Goal: Information Seeking & Learning: Learn about a topic

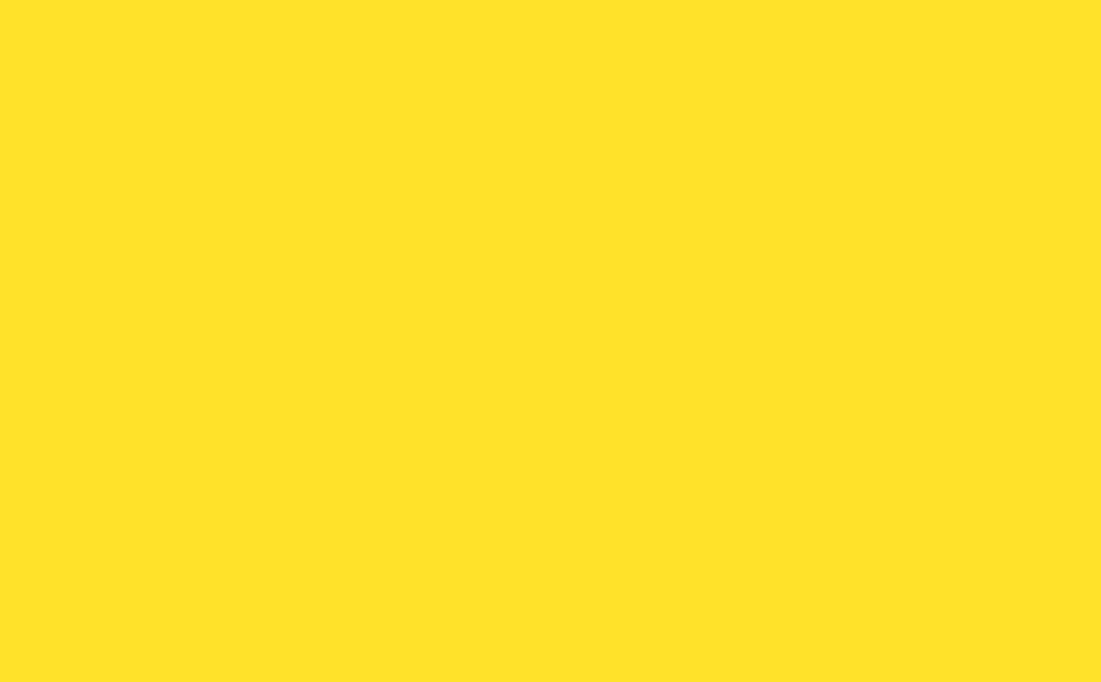
click at [923, 407] on div "INNOVATE." at bounding box center [551, 390] width 1046 height 56
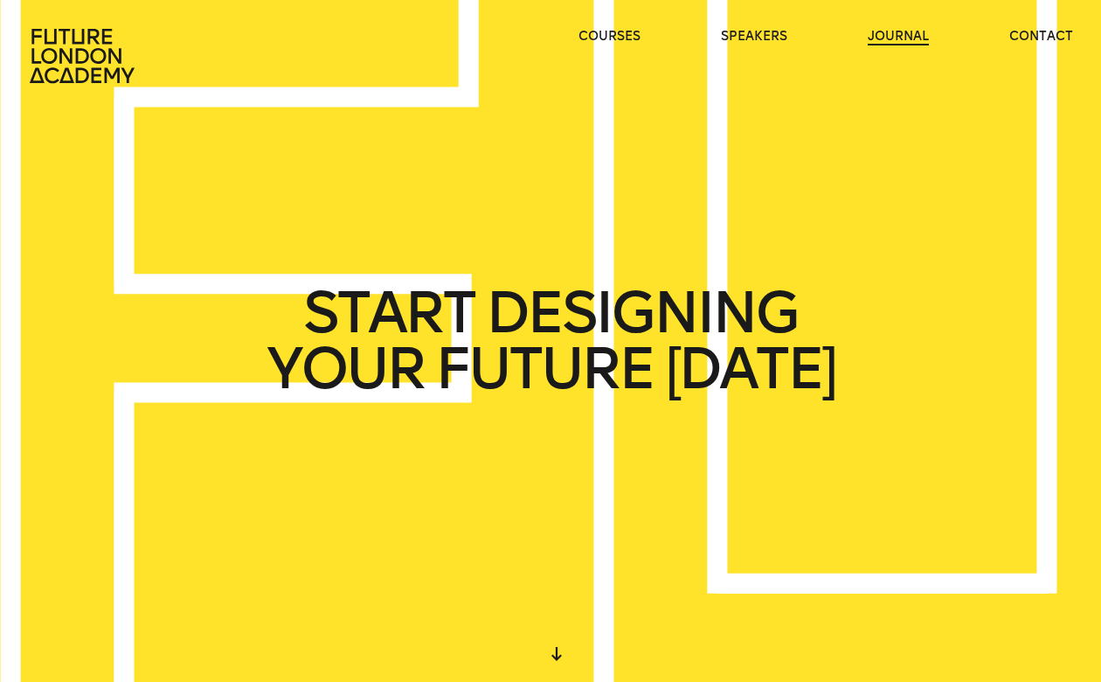
click at [911, 34] on link "journal" at bounding box center [898, 36] width 61 height 17
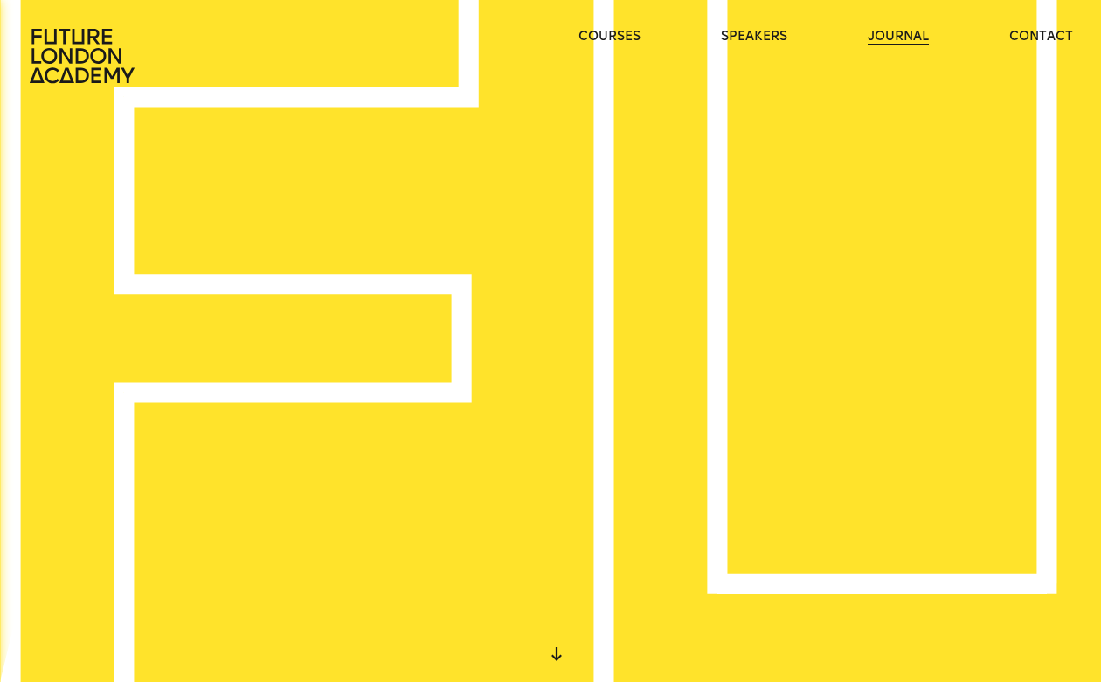
click at [909, 30] on link "journal" at bounding box center [898, 36] width 61 height 17
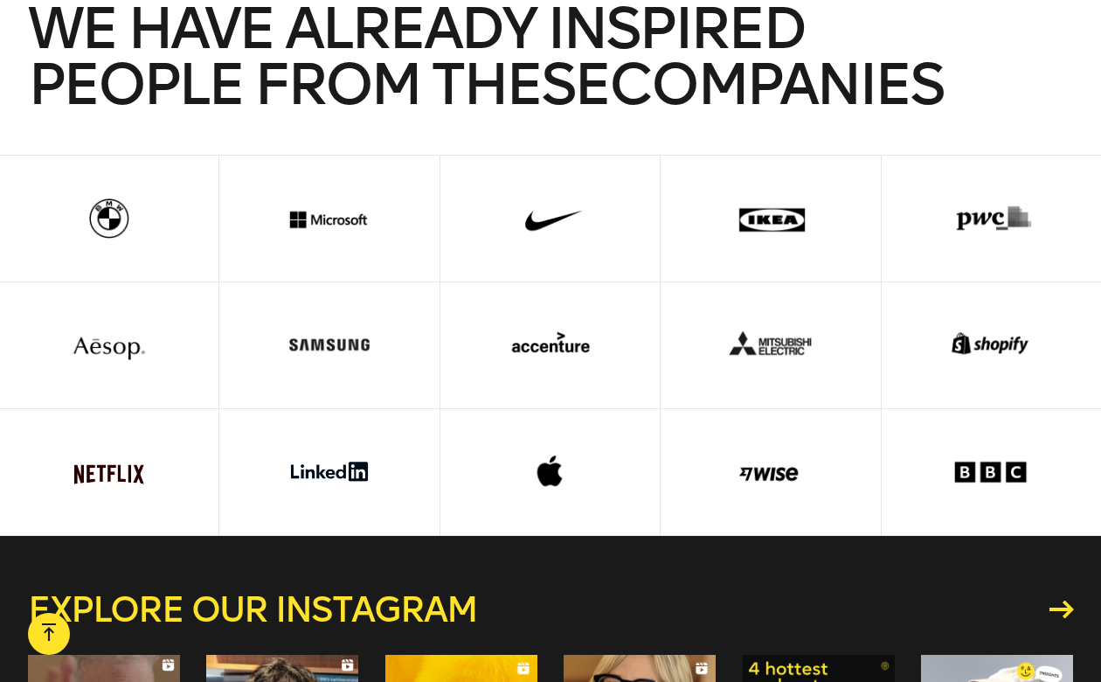
scroll to position [4076, 0]
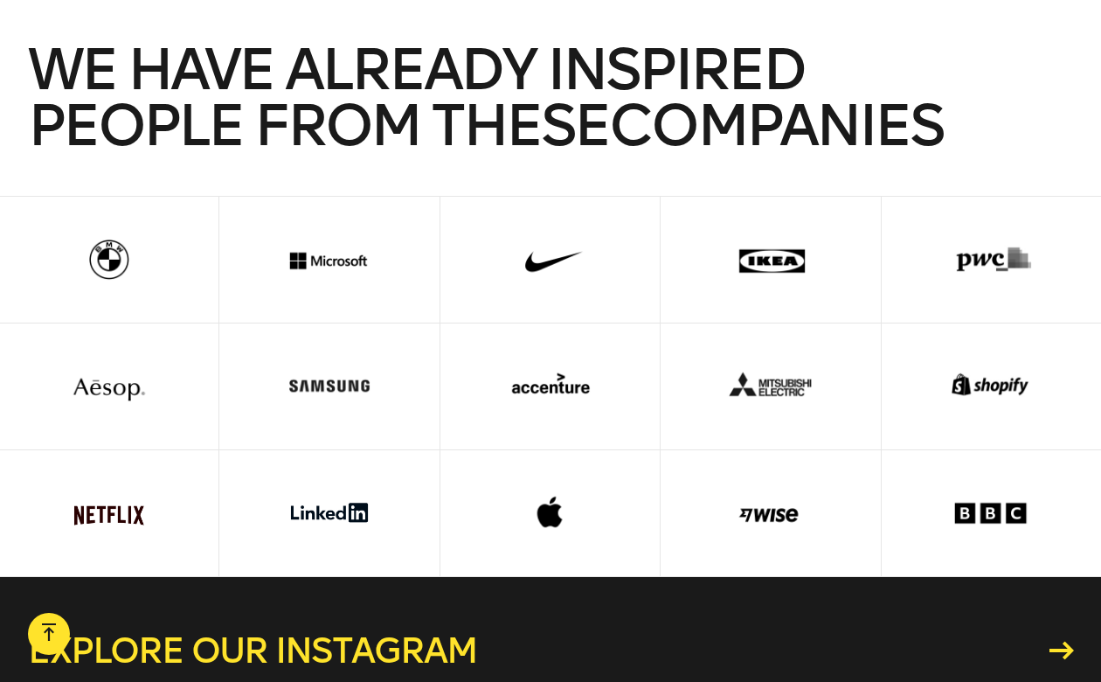
click at [547, 457] on div at bounding box center [549, 513] width 164 height 126
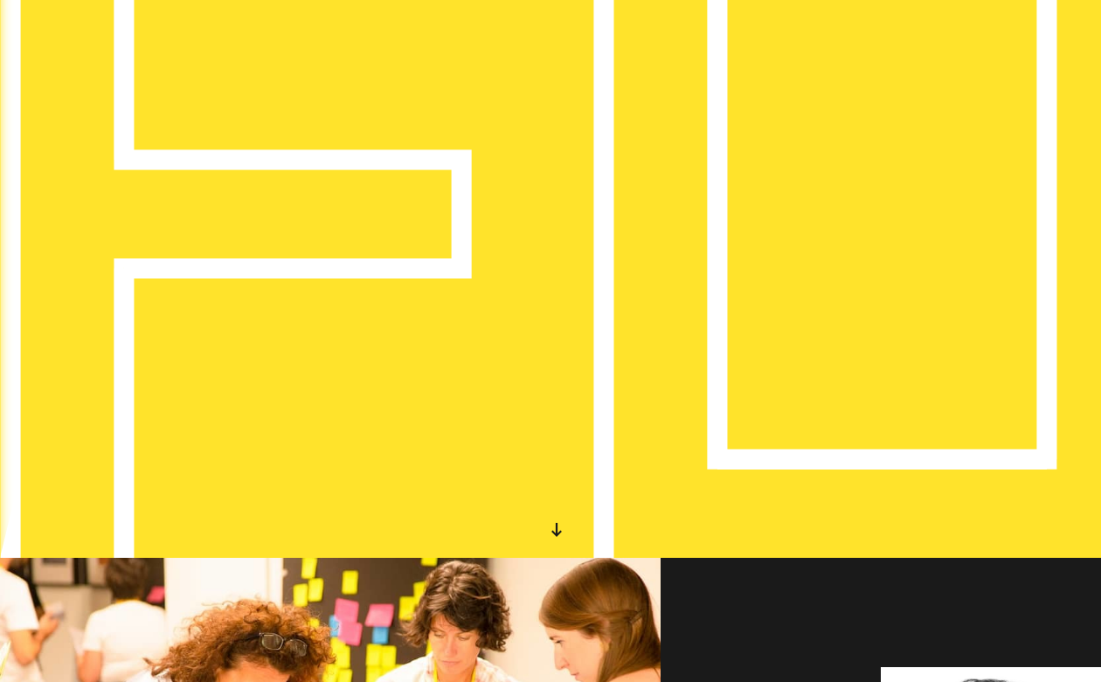
scroll to position [0, 0]
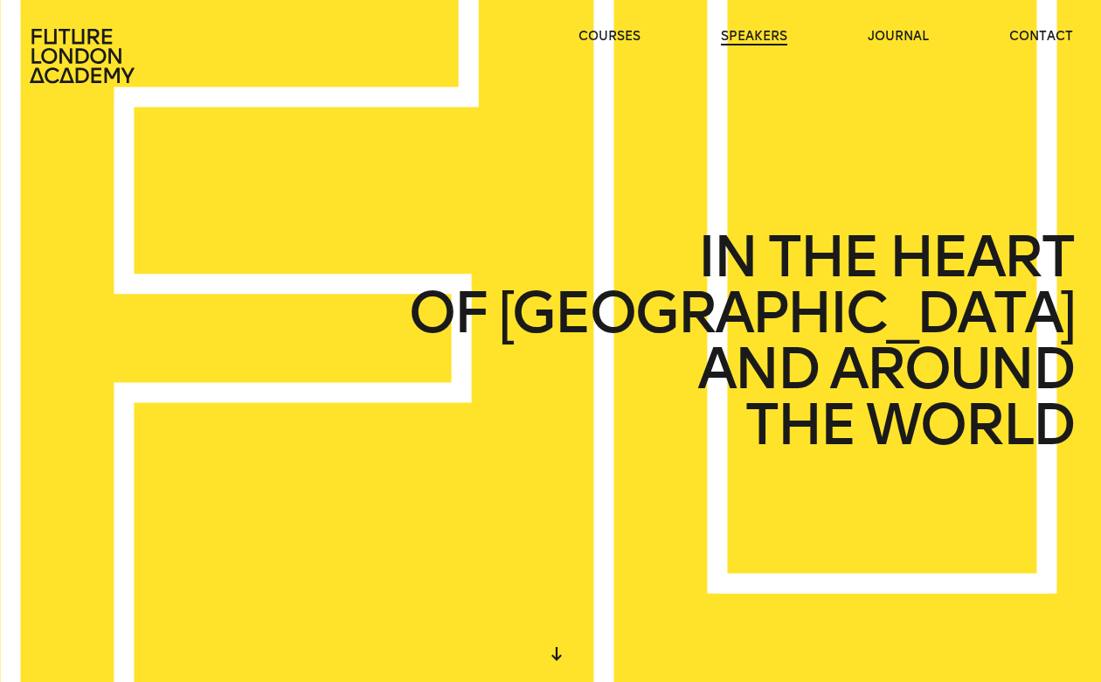
click at [771, 28] on link "speakers" at bounding box center [754, 36] width 66 height 17
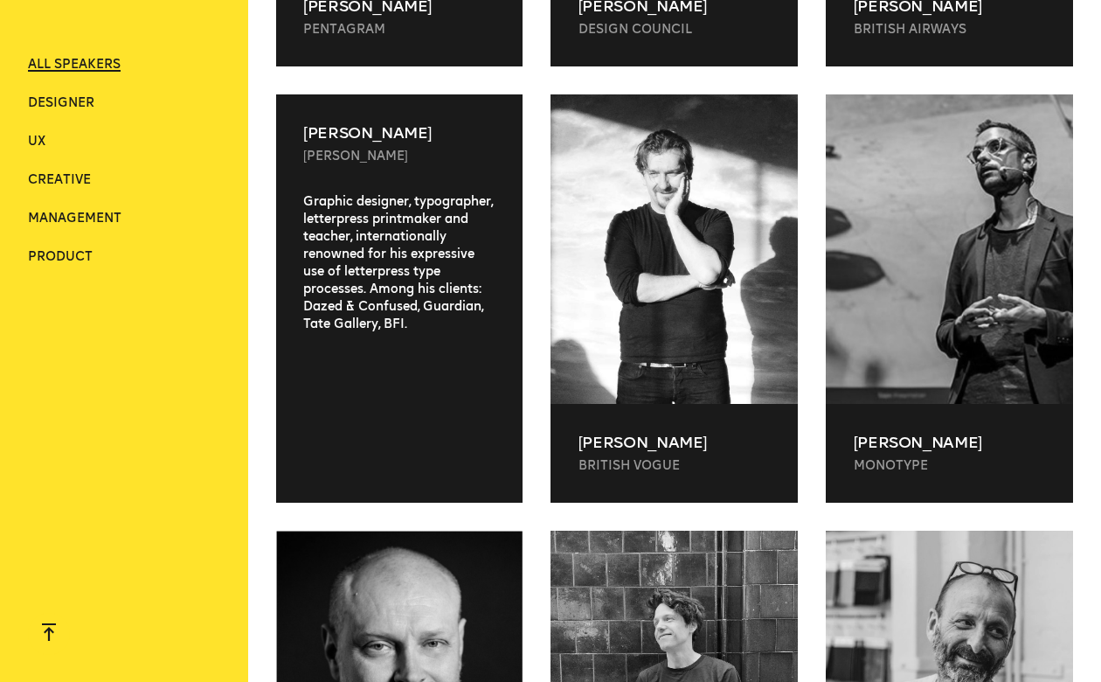
scroll to position [1438, 0]
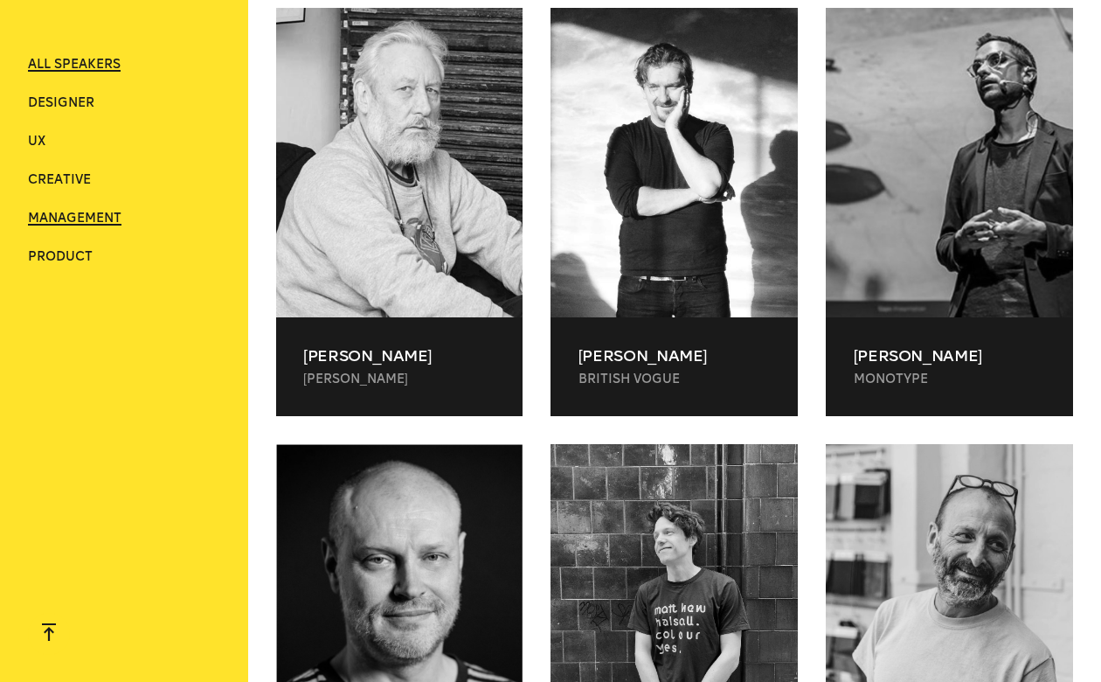
click at [68, 225] on span "Management" at bounding box center [74, 218] width 93 height 15
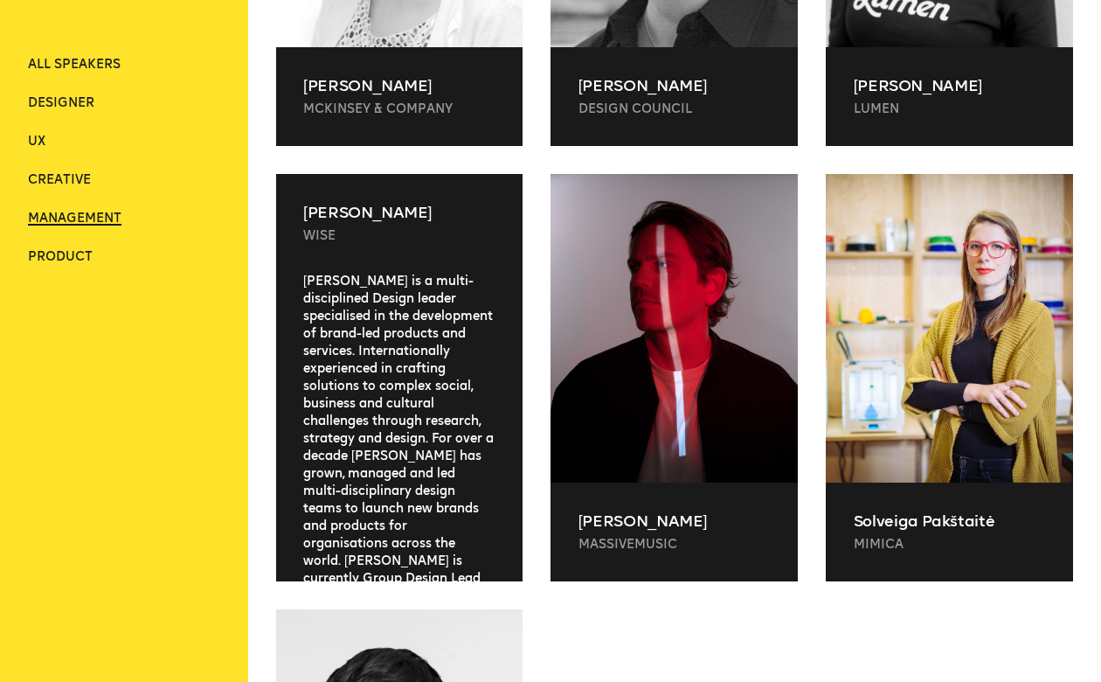
scroll to position [865, 0]
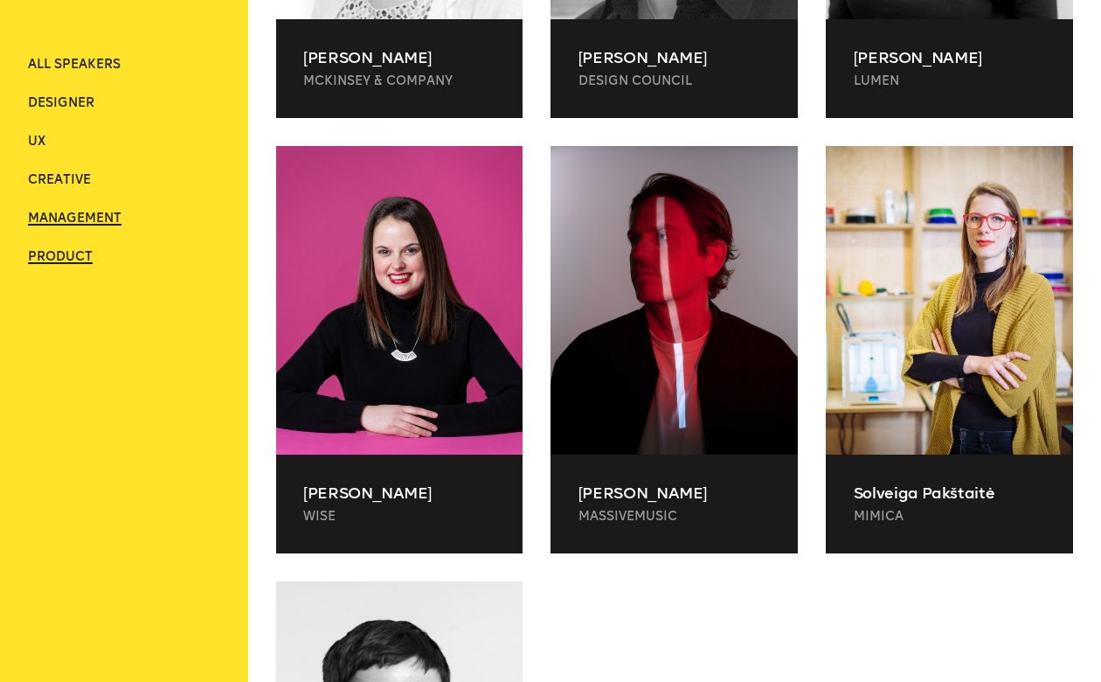
click at [80, 260] on span "Product" at bounding box center [60, 256] width 65 height 15
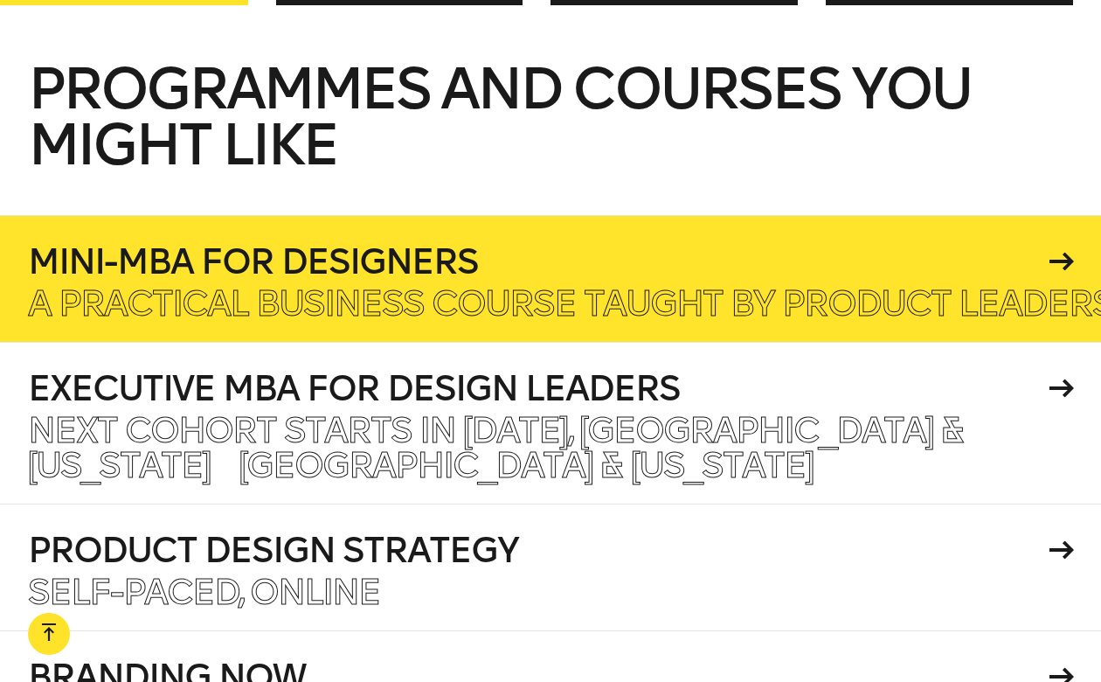
scroll to position [1852, 0]
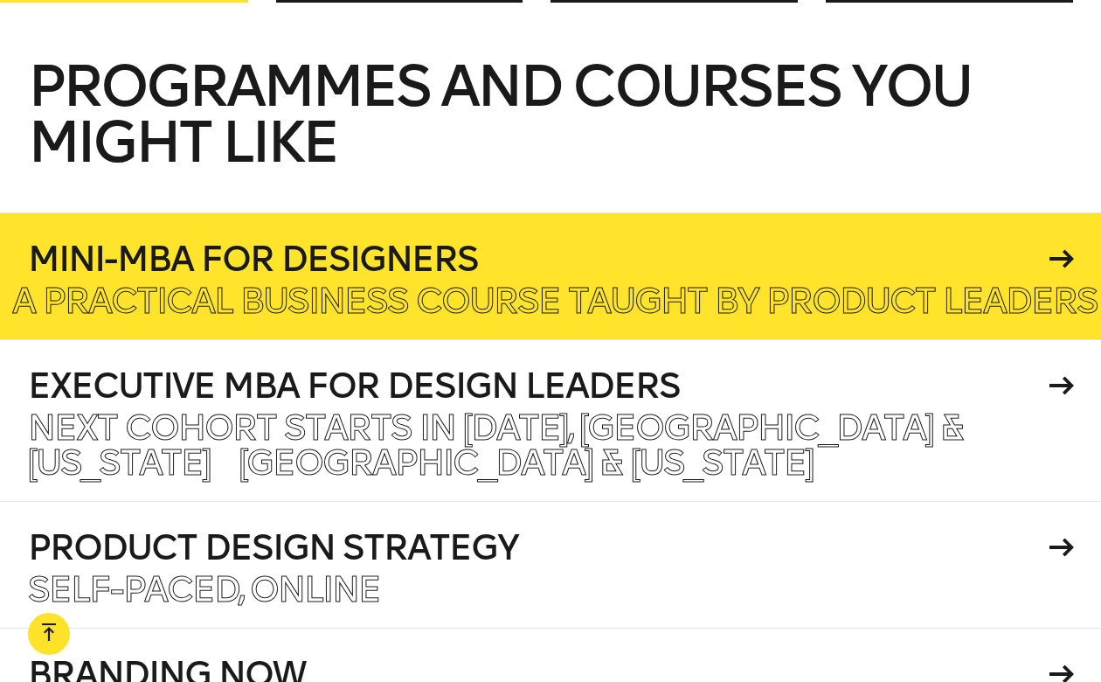
click at [517, 276] on h4 "Mini-MBA for Designers" at bounding box center [535, 258] width 1015 height 35
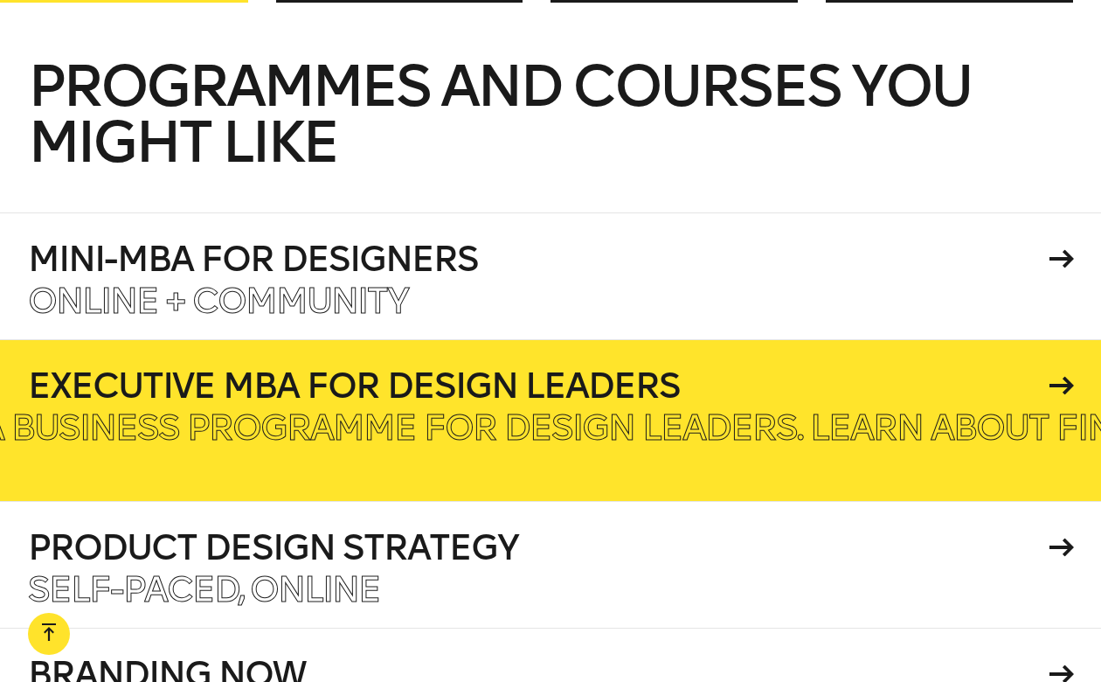
click at [607, 445] on p "Finally, a business programme for design leaders. Learn about finance, operatio…" at bounding box center [992, 427] width 2313 height 35
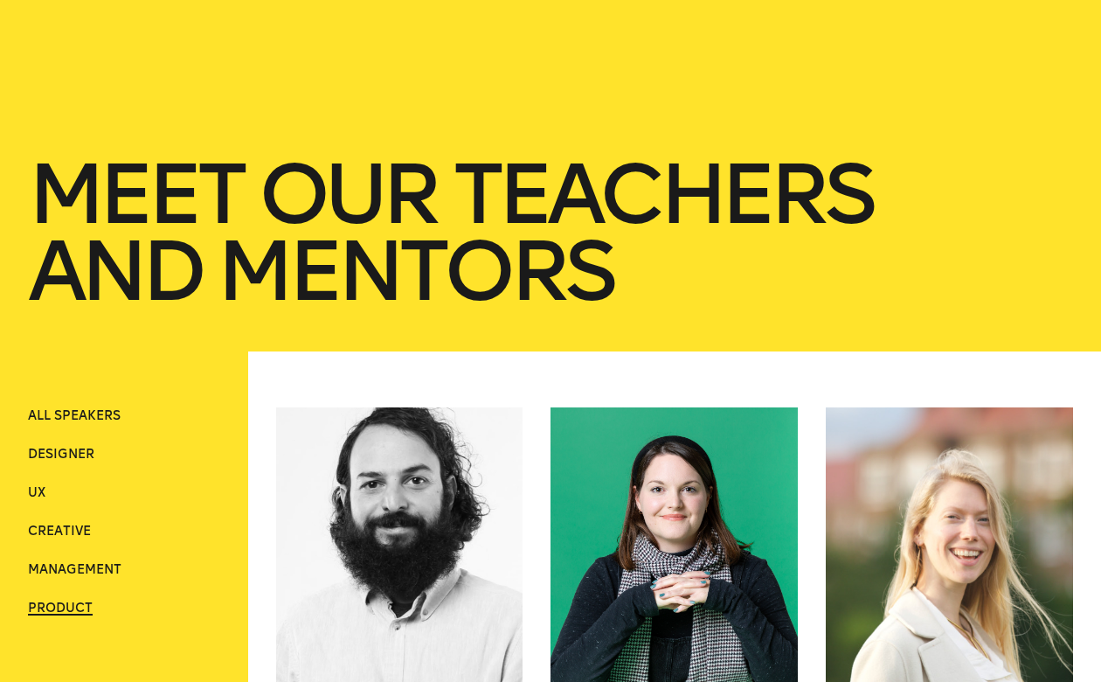
scroll to position [0, 0]
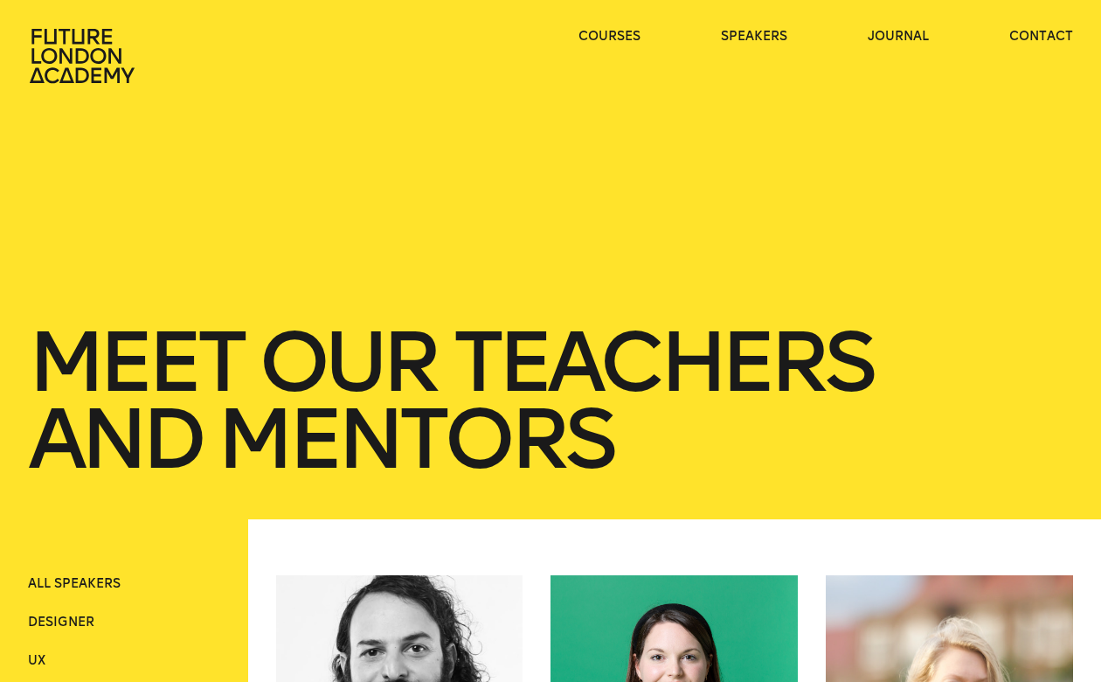
click at [112, 55] on icon at bounding box center [84, 56] width 112 height 56
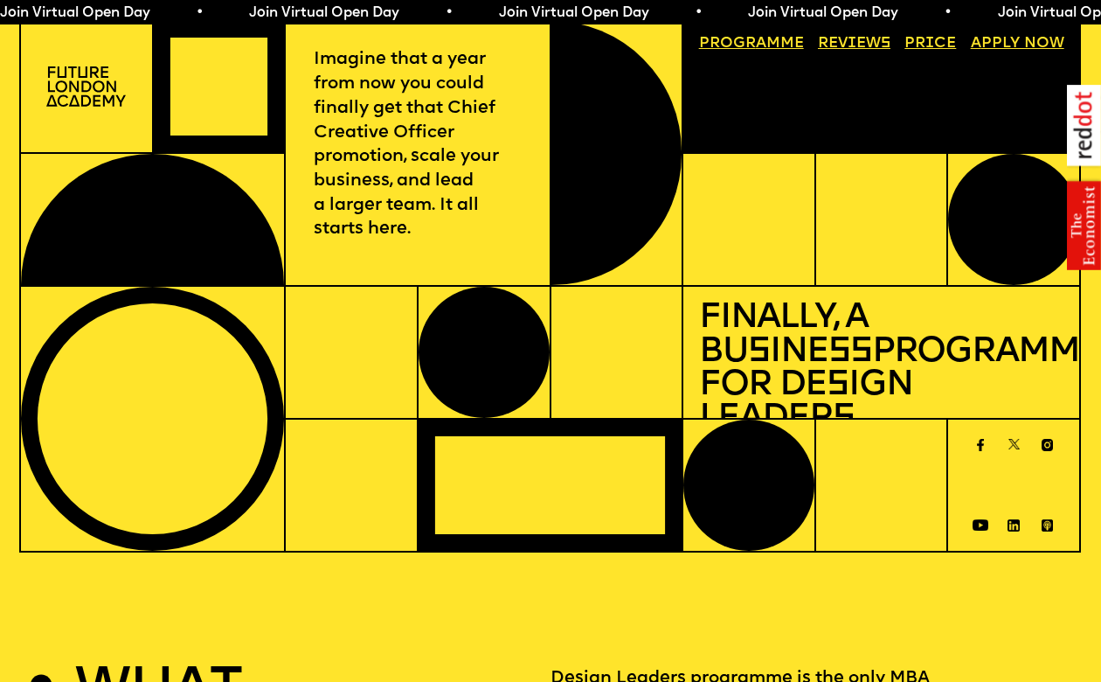
click at [818, 247] on div at bounding box center [881, 219] width 133 height 133
